Goal: Information Seeking & Learning: Learn about a topic

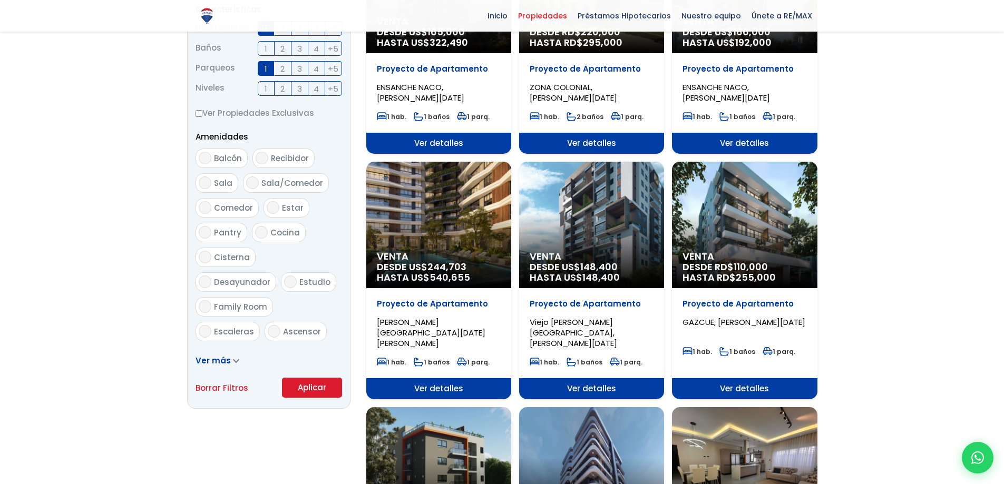
scroll to position [474, 0]
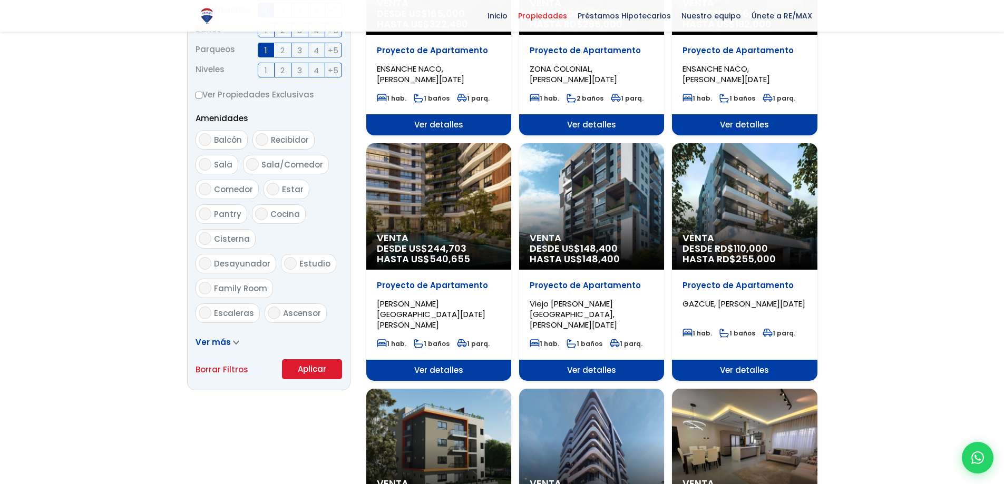
click at [733, 261] on span "HASTA RD$ 255,000" at bounding box center [745, 259] width 124 height 11
click at [745, 286] on p "Proyecto de Apartamento" at bounding box center [745, 285] width 124 height 11
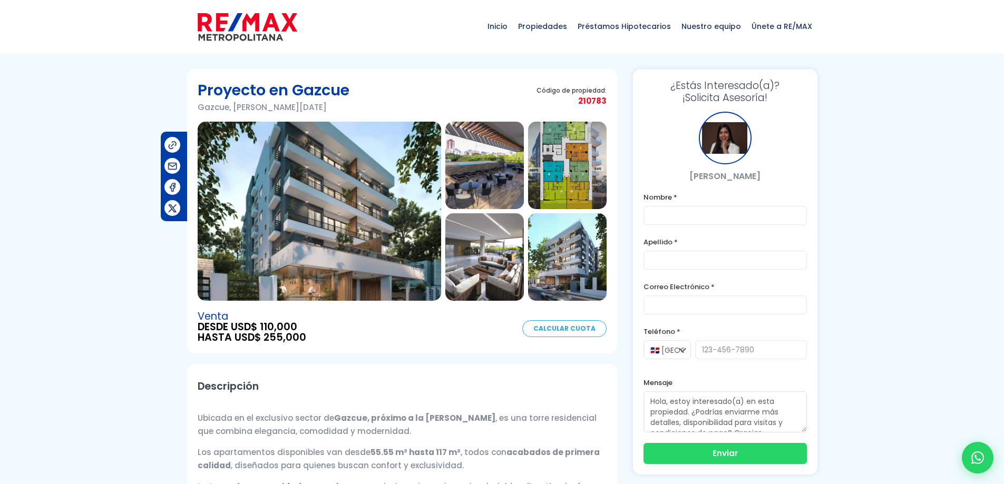
click at [505, 195] on img at bounding box center [484, 165] width 79 height 87
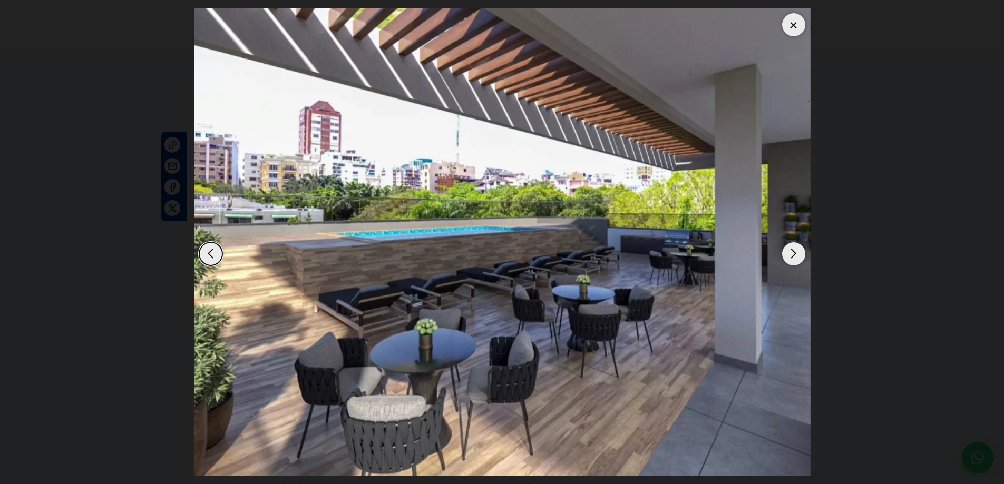
click at [796, 256] on div "Next slide" at bounding box center [793, 253] width 23 height 23
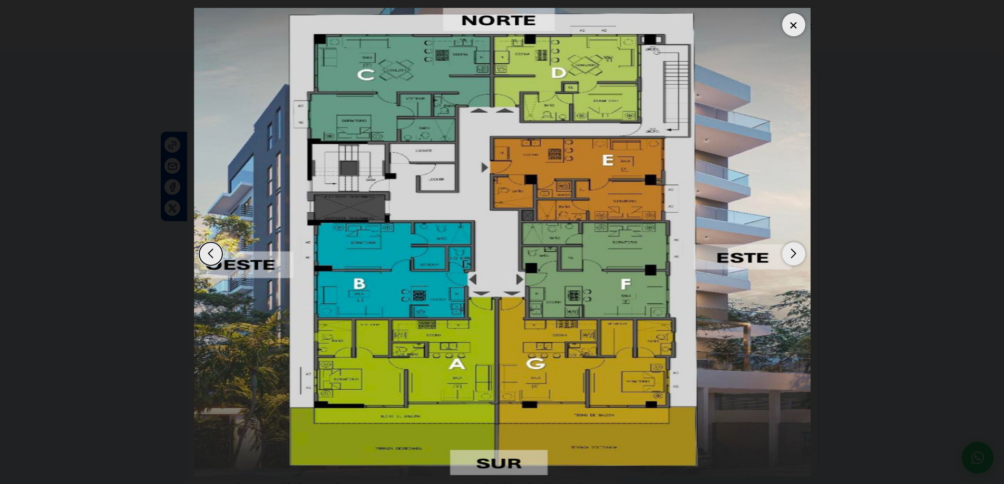
click at [796, 256] on div "Next slide" at bounding box center [793, 253] width 23 height 23
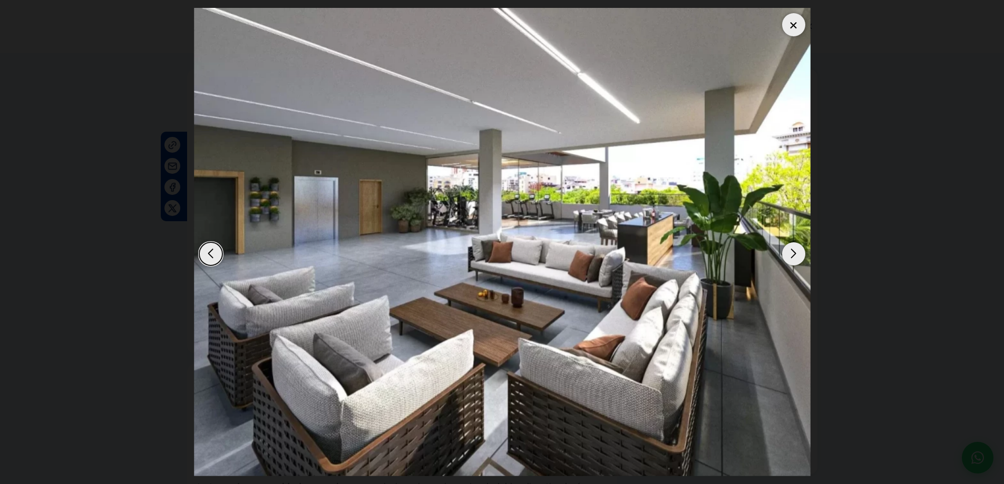
click at [796, 256] on div "Next slide" at bounding box center [793, 253] width 23 height 23
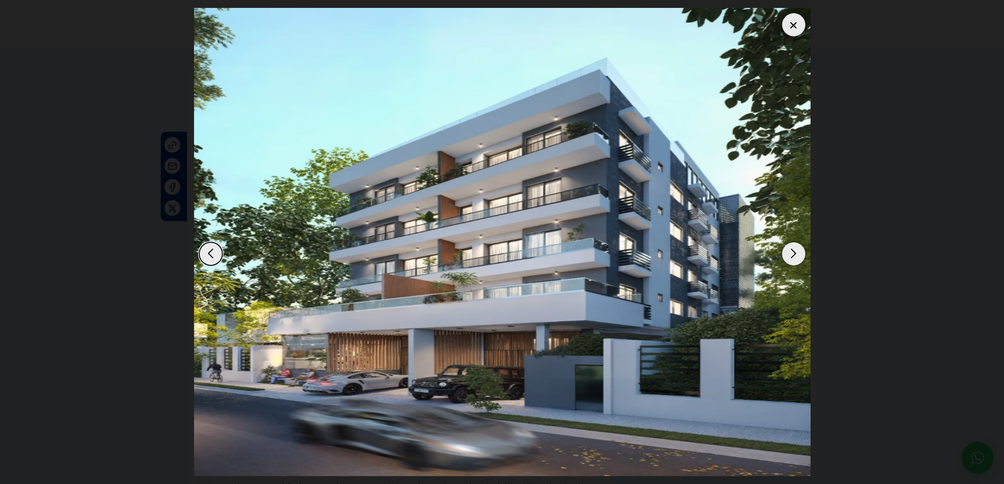
click at [796, 256] on div "Next slide" at bounding box center [793, 253] width 23 height 23
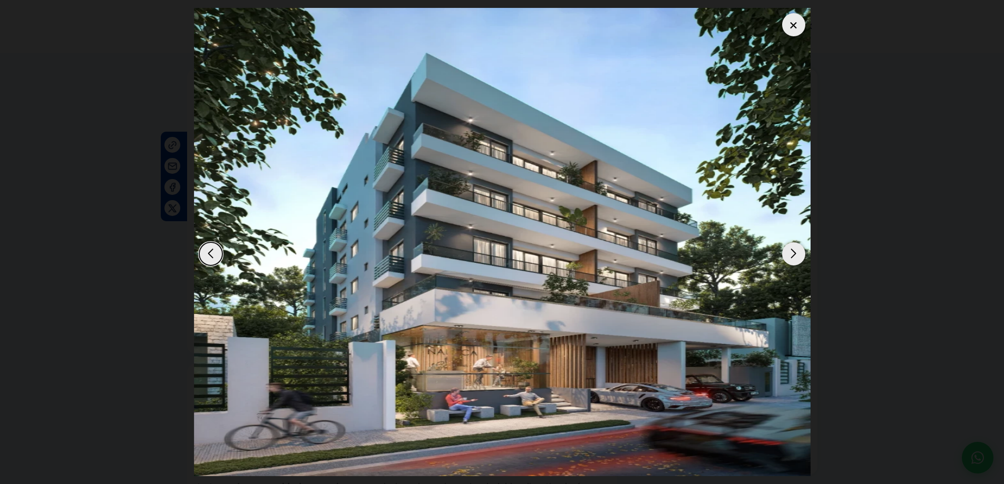
click at [794, 25] on div at bounding box center [793, 24] width 23 height 23
